Goal: Task Accomplishment & Management: Use online tool/utility

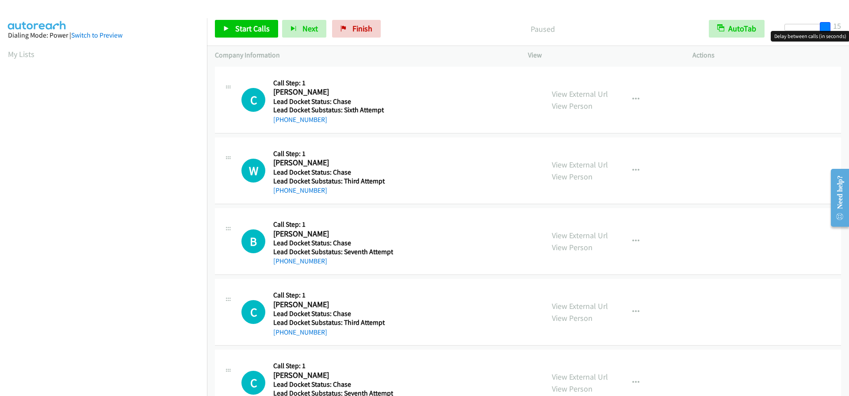
drag, startPoint x: 785, startPoint y: 28, endPoint x: 852, endPoint y: 27, distance: 66.8
click at [849, 27] on html "Start Calls Pause Next Finish Paused AutoTab AutoTab 15 Company Information Inf…" at bounding box center [424, 21] width 849 height 42
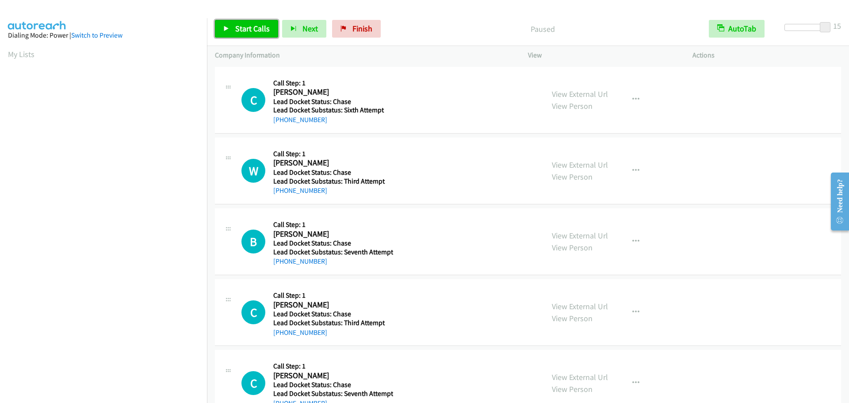
click at [247, 28] on span "Start Calls" at bounding box center [252, 28] width 34 height 10
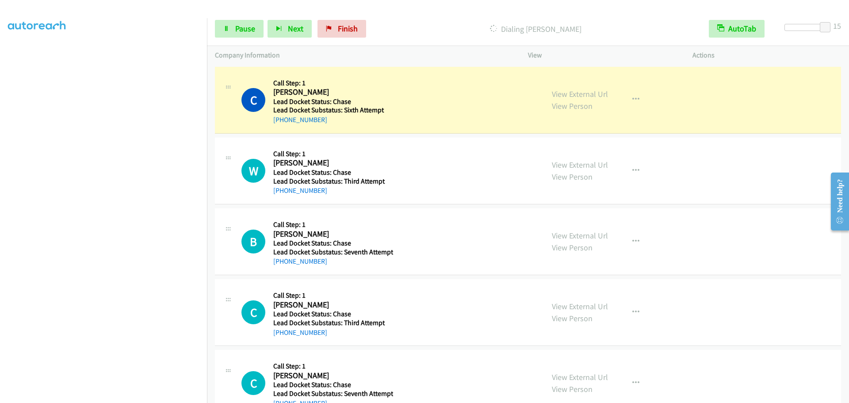
scroll to position [93, 0]
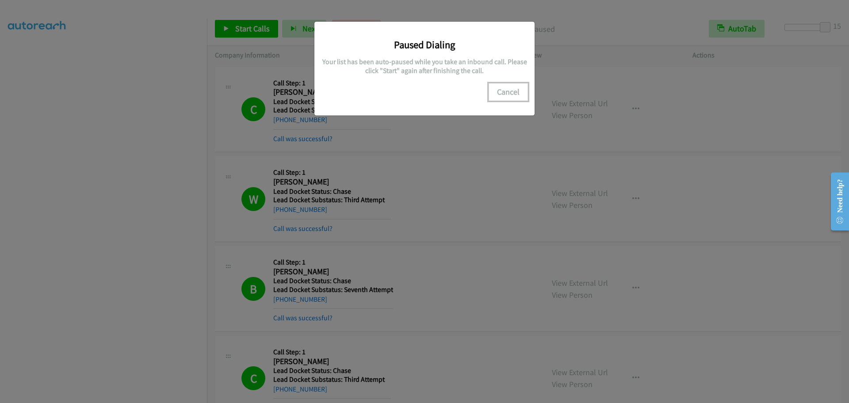
click at [507, 93] on button "Cancel" at bounding box center [508, 92] width 39 height 18
click at [181, 245] on div "Paused Dialing Your list has been auto-paused while you take an inbound call. P…" at bounding box center [424, 205] width 849 height 395
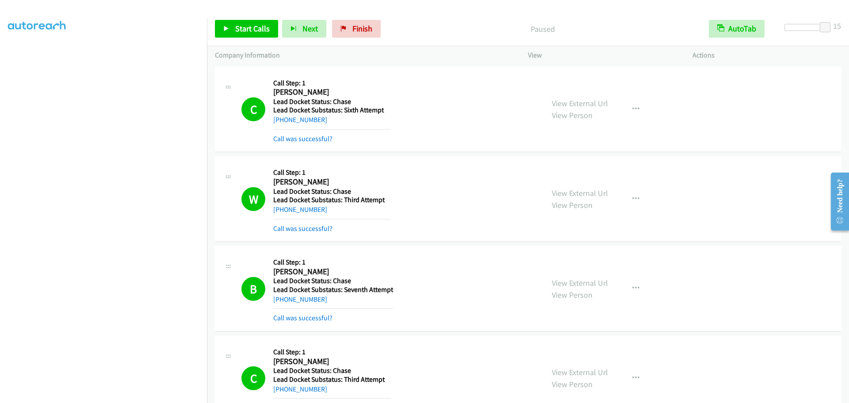
scroll to position [0, 0]
click at [260, 23] on span "Start Calls" at bounding box center [252, 28] width 34 height 10
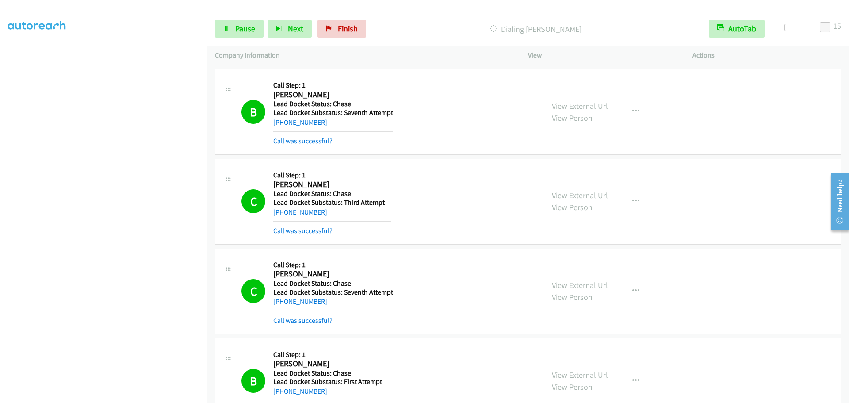
scroll to position [93, 0]
click at [332, 39] on div "Start Calls Pause Next Finish Call Completed AutoTab AutoTab 15" at bounding box center [528, 29] width 642 height 34
click at [338, 28] on span "Finish" at bounding box center [348, 28] width 20 height 10
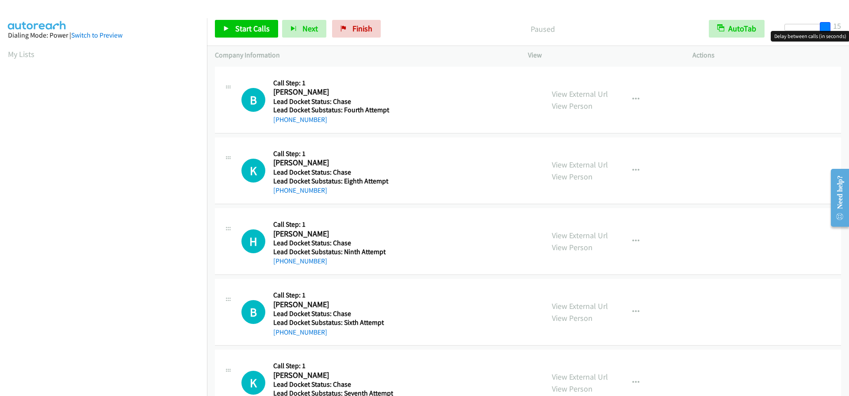
drag, startPoint x: 790, startPoint y: 27, endPoint x: 832, endPoint y: 27, distance: 41.6
click at [832, 27] on div at bounding box center [805, 31] width 57 height 14
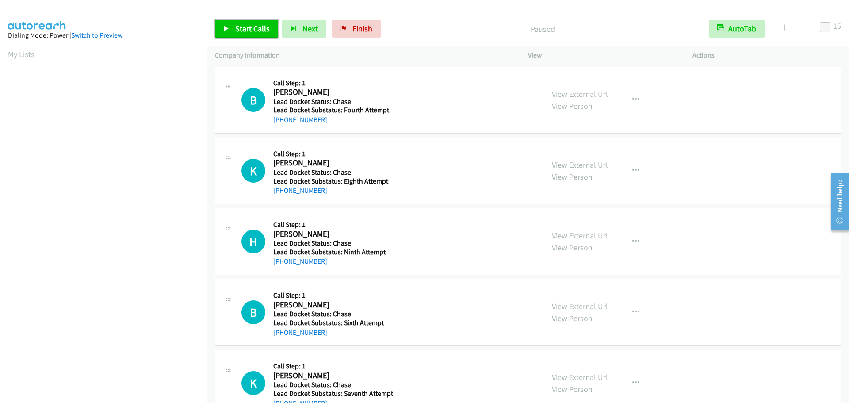
click at [258, 23] on link "Start Calls" at bounding box center [246, 29] width 63 height 18
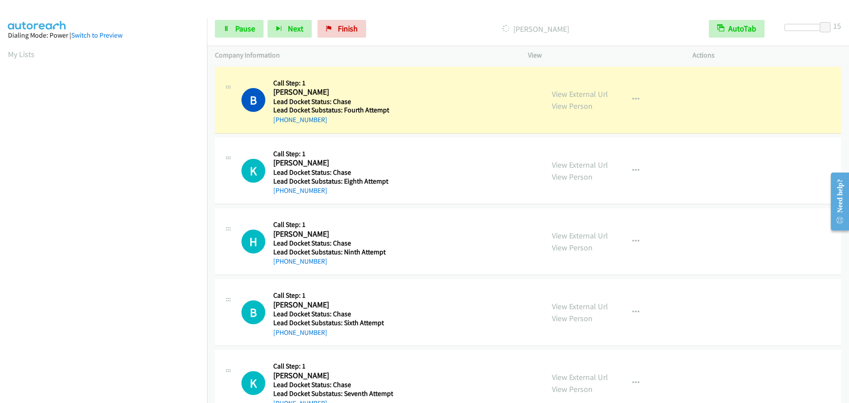
scroll to position [93, 0]
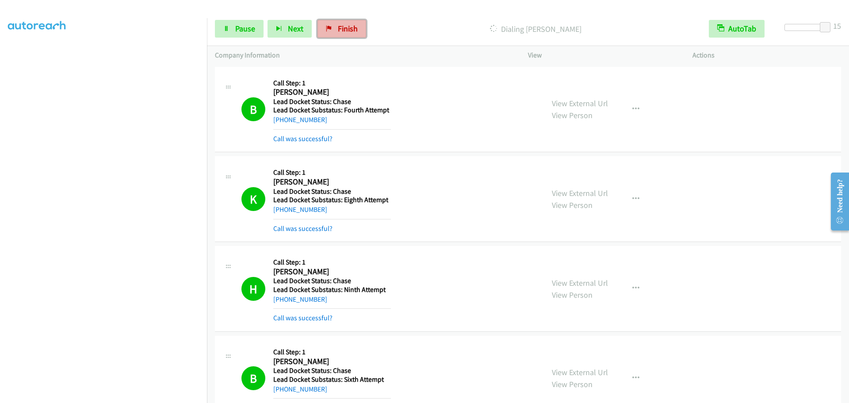
click at [329, 28] on icon at bounding box center [329, 29] width 6 height 6
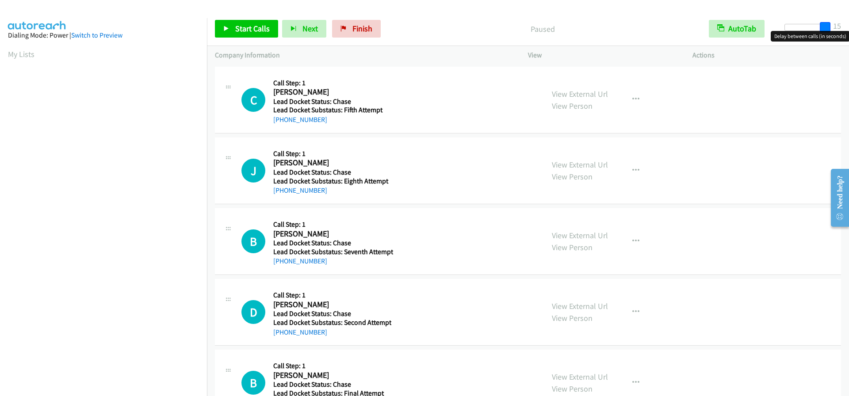
drag, startPoint x: 786, startPoint y: 27, endPoint x: 832, endPoint y: 27, distance: 46.4
click at [832, 27] on div at bounding box center [805, 31] width 57 height 14
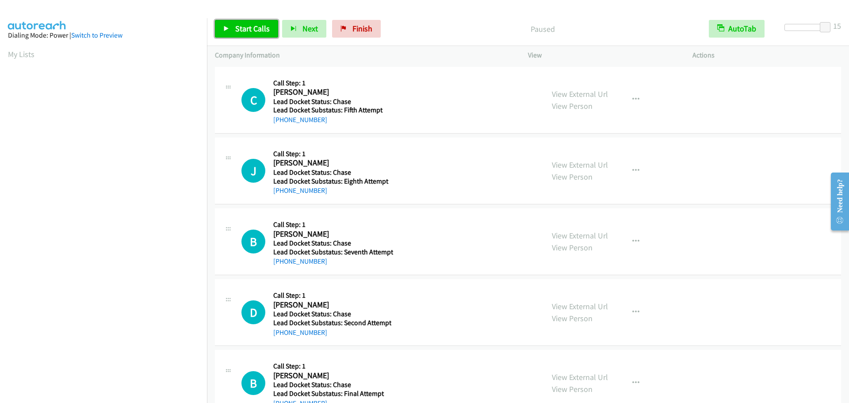
click at [245, 25] on span "Start Calls" at bounding box center [252, 28] width 34 height 10
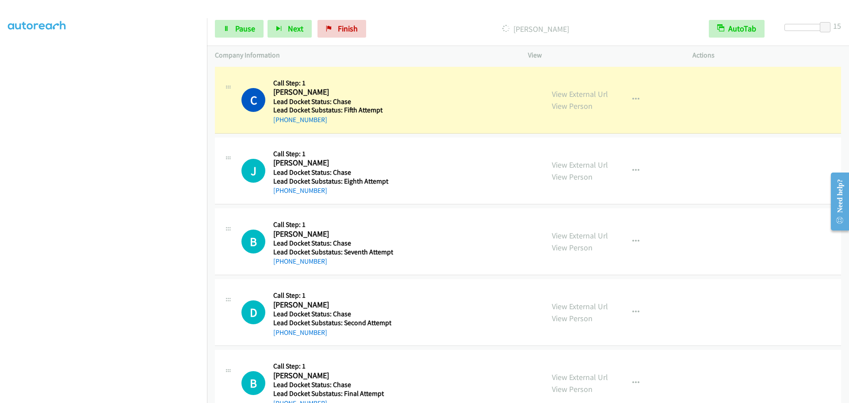
scroll to position [93, 0]
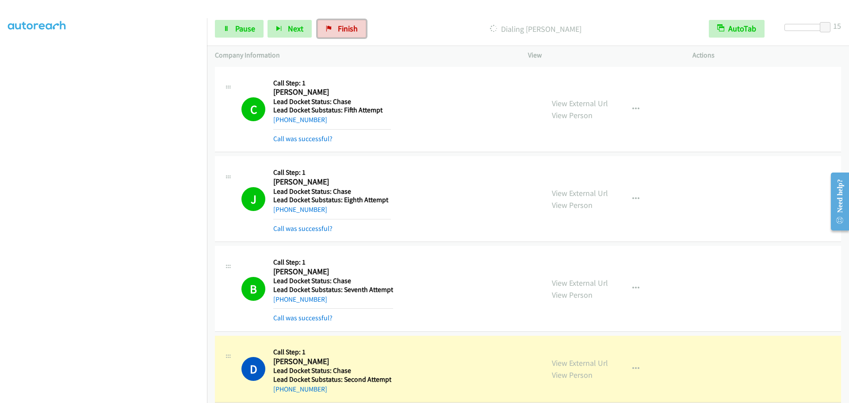
click at [331, 31] on link "Finish" at bounding box center [342, 29] width 49 height 18
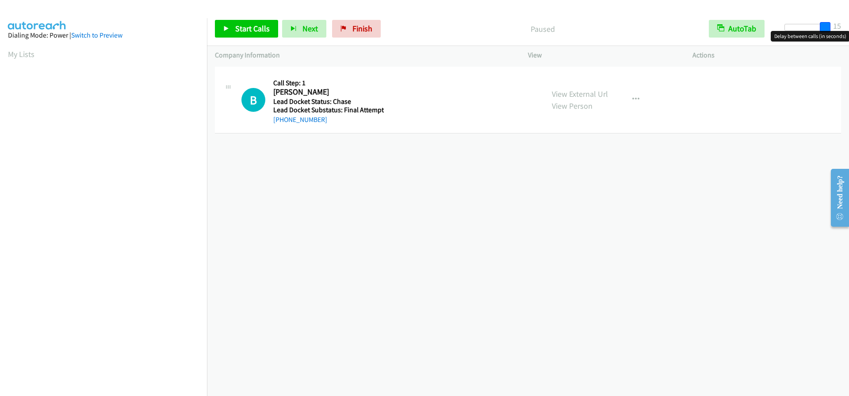
drag, startPoint x: 791, startPoint y: 25, endPoint x: 859, endPoint y: 24, distance: 68.6
click at [849, 24] on html "Start Calls Pause Next Finish Paused AutoTab AutoTab 15 Company Information Inf…" at bounding box center [424, 21] width 849 height 42
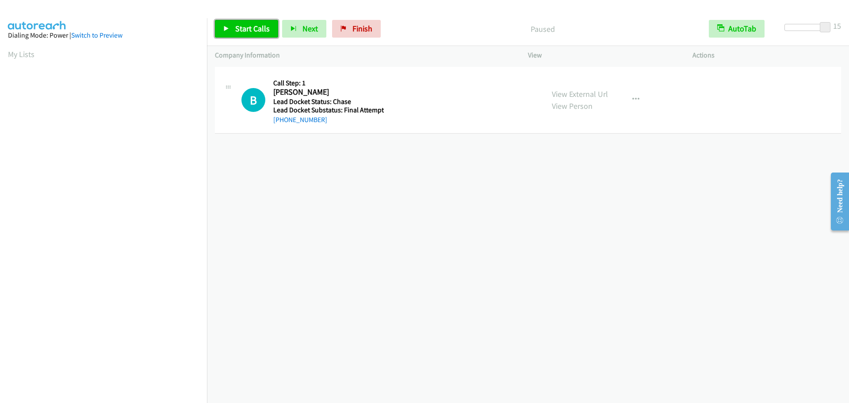
click at [258, 29] on span "Start Calls" at bounding box center [252, 28] width 34 height 10
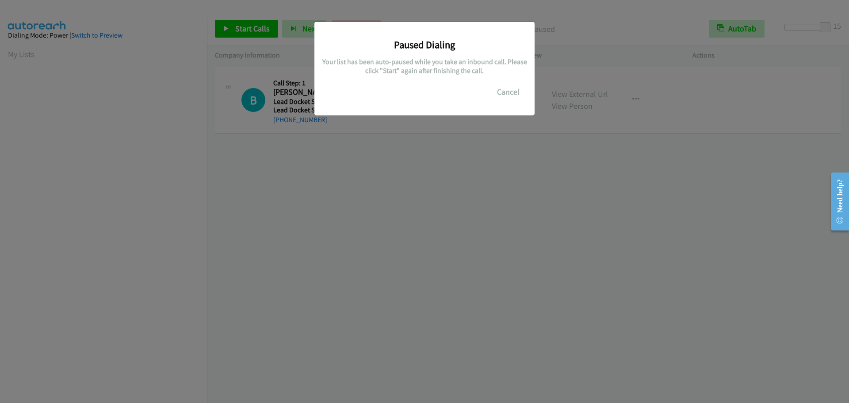
scroll to position [93, 0]
click at [516, 92] on button "Cancel" at bounding box center [508, 92] width 39 height 18
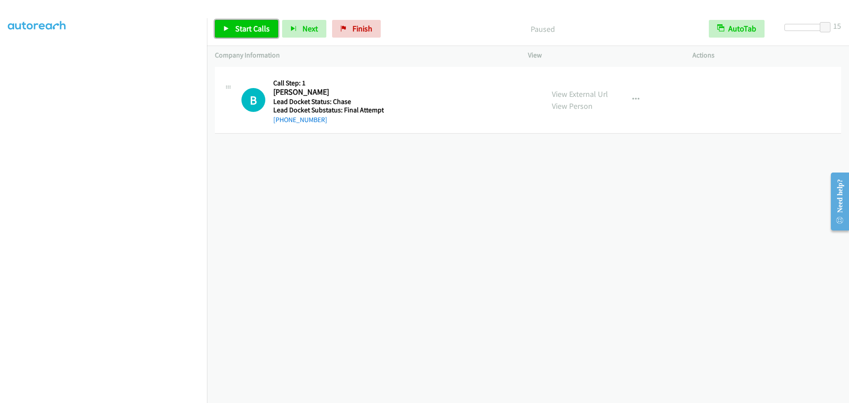
click at [261, 26] on span "Start Calls" at bounding box center [252, 28] width 34 height 10
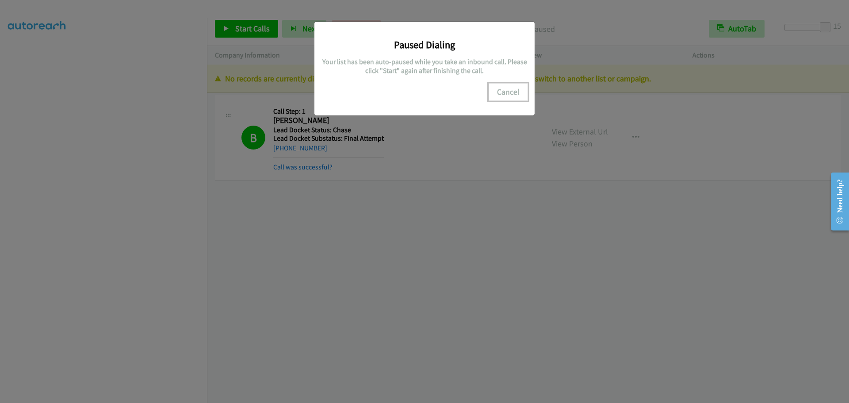
click at [500, 95] on button "Cancel" at bounding box center [508, 92] width 39 height 18
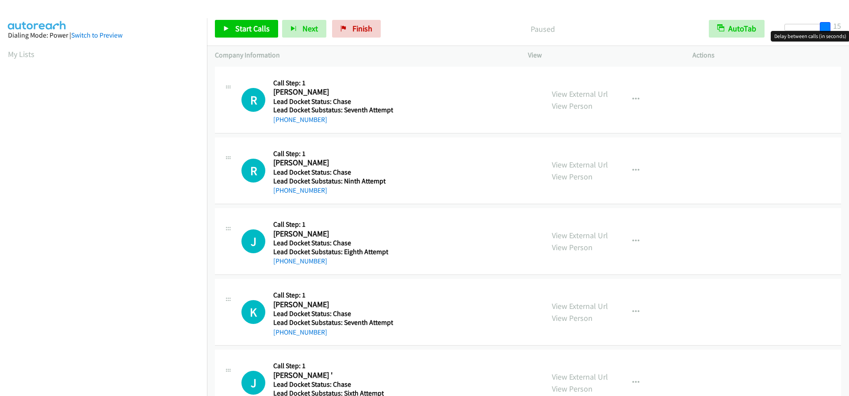
drag, startPoint x: 792, startPoint y: 25, endPoint x: 847, endPoint y: 25, distance: 55.3
click at [847, 25] on div "Start Calls Pause Next Finish Paused AutoTab AutoTab 15" at bounding box center [528, 29] width 642 height 34
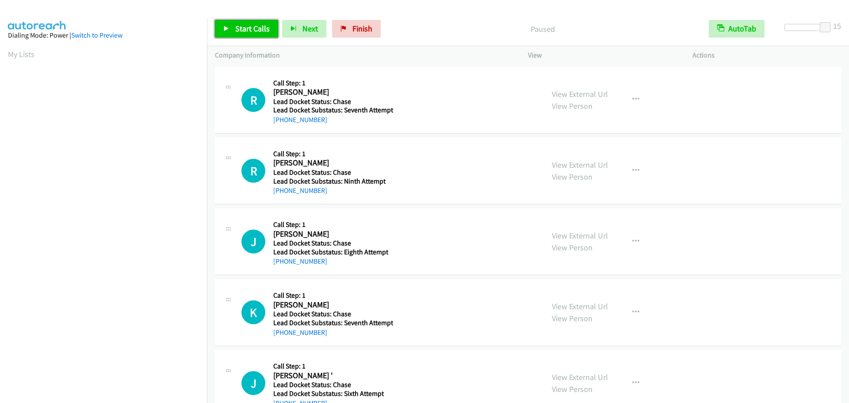
click at [258, 31] on span "Start Calls" at bounding box center [252, 28] width 34 height 10
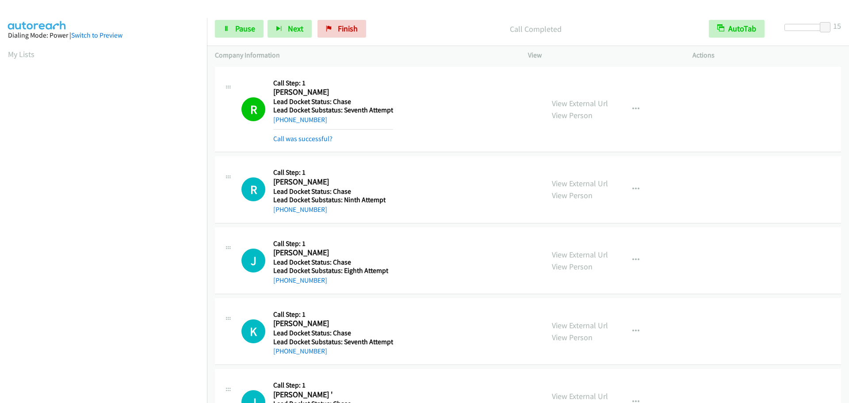
scroll to position [93, 0]
click at [343, 30] on span "Finish" at bounding box center [348, 28] width 20 height 10
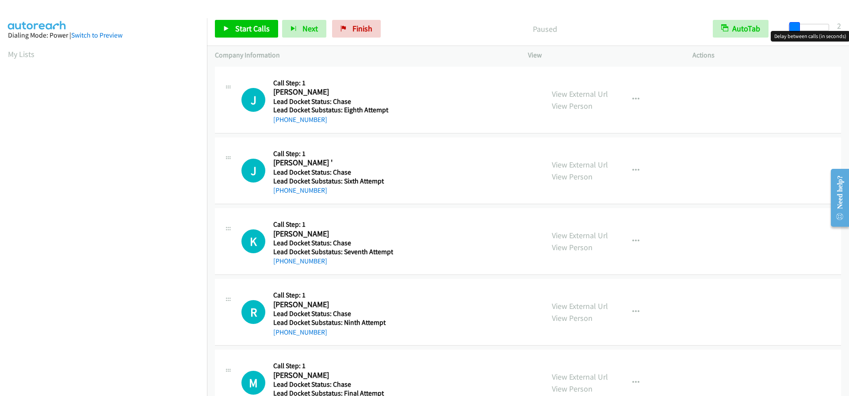
drag, startPoint x: 791, startPoint y: 27, endPoint x: 833, endPoint y: 26, distance: 42.5
click at [833, 26] on div "Start Calls Pause Next Finish Paused AutoTab AutoTab 2" at bounding box center [528, 29] width 642 height 34
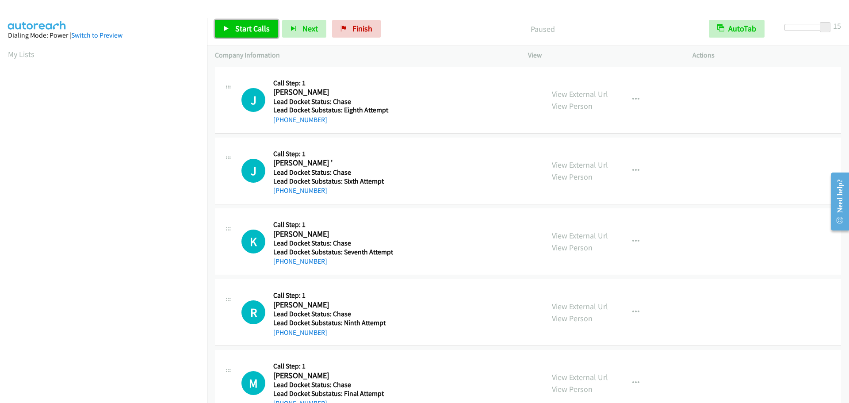
click at [241, 27] on span "Start Calls" at bounding box center [252, 28] width 34 height 10
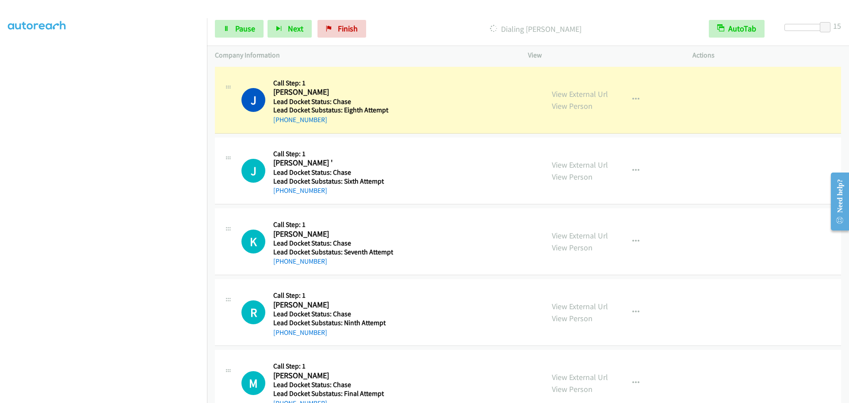
scroll to position [93, 0]
